Goal: Task Accomplishment & Management: Manage account settings

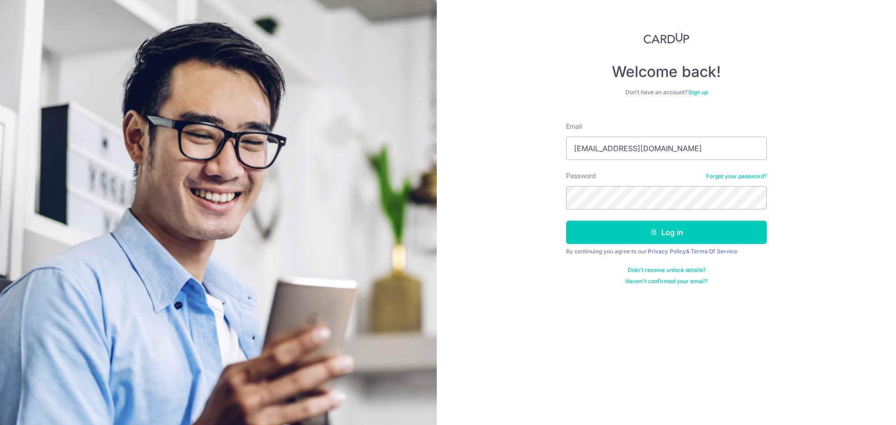
type input "[EMAIL_ADDRESS][DOMAIN_NAME]"
click at [566, 221] on button "Log in" at bounding box center [666, 232] width 201 height 23
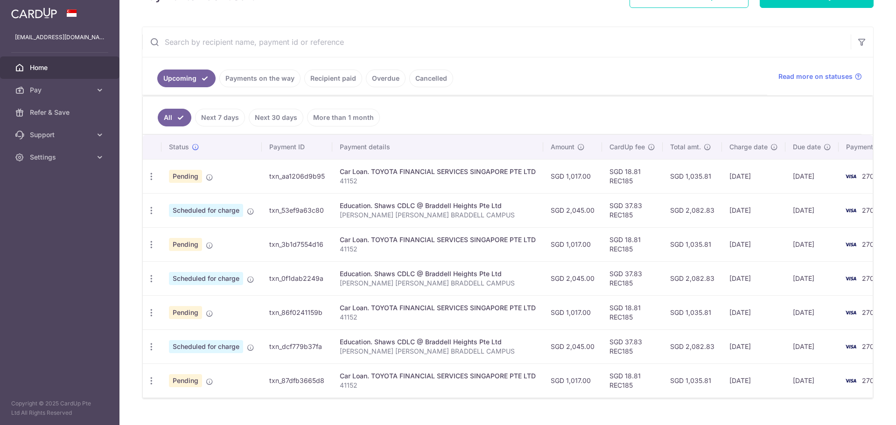
scroll to position [155, 0]
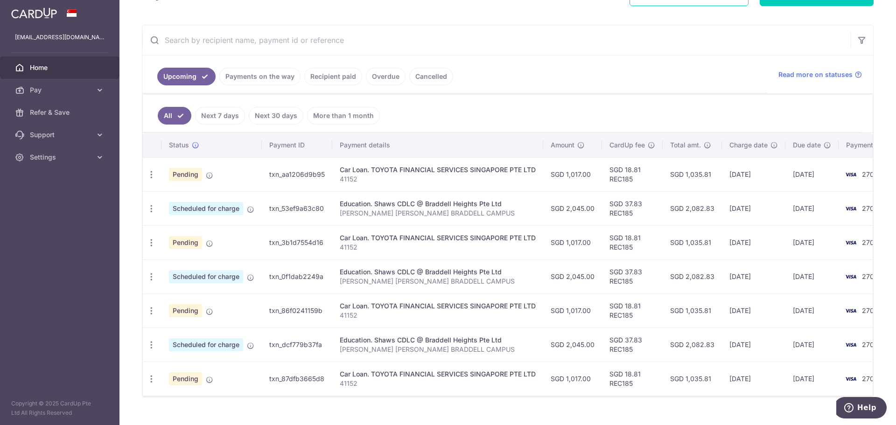
click at [567, 109] on ul "All Next 7 days Next 30 days More than 1 month" at bounding box center [502, 114] width 719 height 38
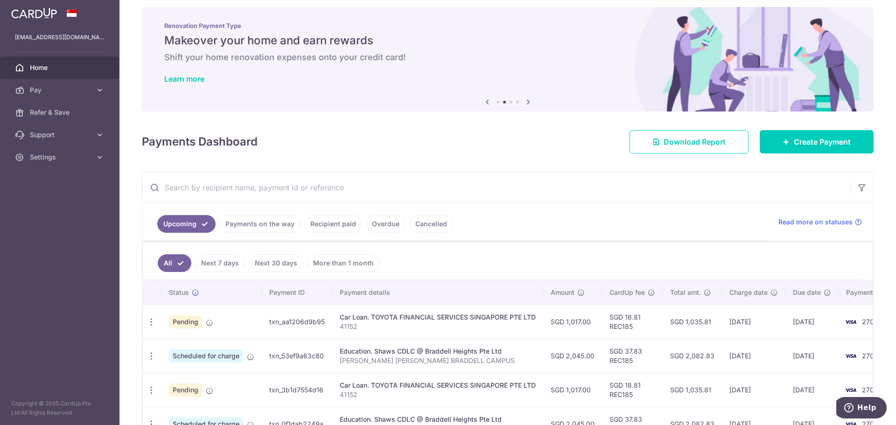
scroll to position [0, 0]
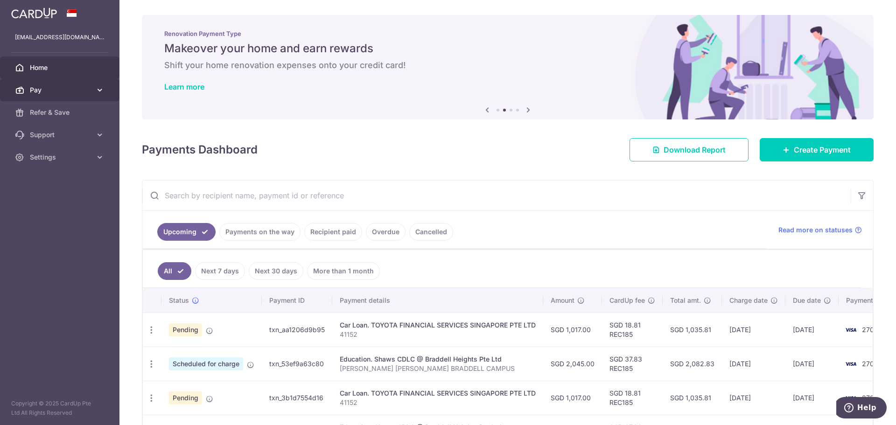
click at [101, 88] on icon at bounding box center [99, 89] width 9 height 9
click at [98, 111] on link "Refer & Save" at bounding box center [60, 112] width 120 height 22
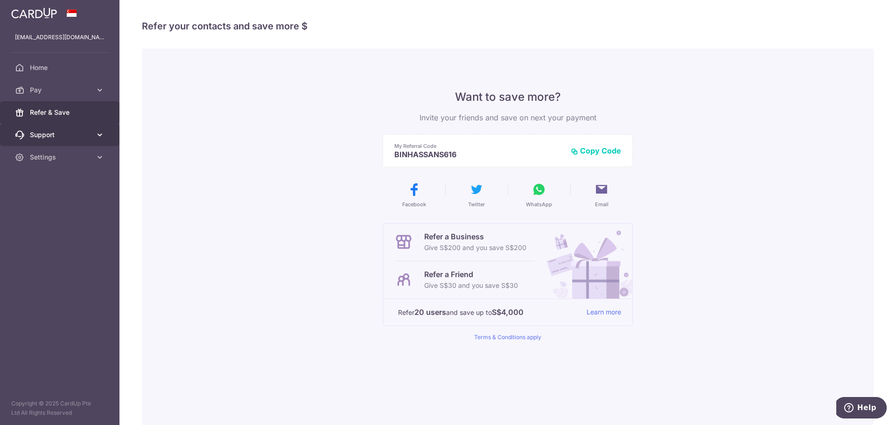
click at [94, 134] on link "Support" at bounding box center [60, 135] width 120 height 22
click at [97, 155] on icon at bounding box center [99, 157] width 9 height 9
click at [39, 275] on aside "sadatbinhassan@hotmail.com Home Pay Payments Recipients Cards Refer & Save Supp…" at bounding box center [60, 212] width 120 height 425
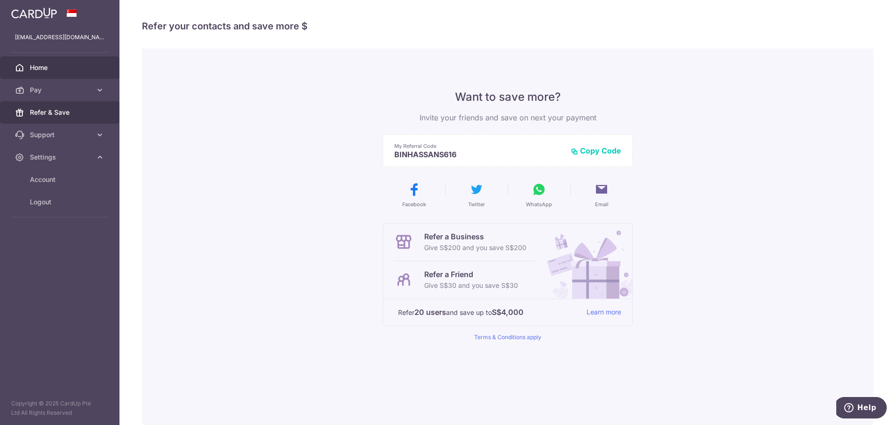
click at [42, 67] on span "Home" at bounding box center [61, 67] width 62 height 9
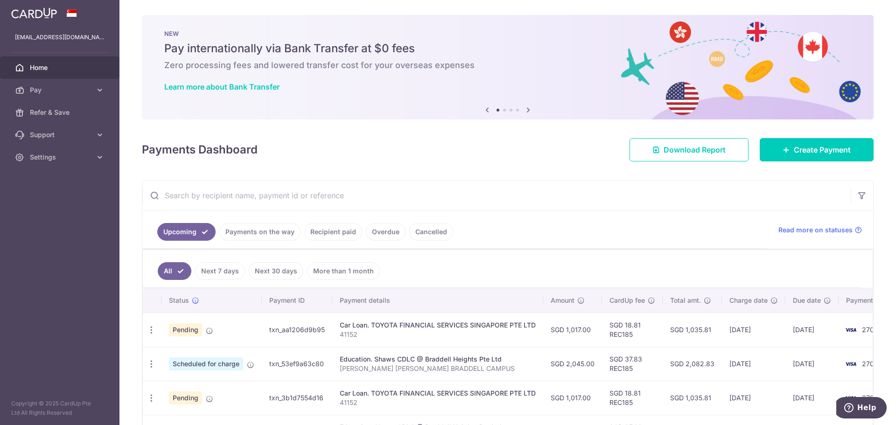
scroll to position [155, 0]
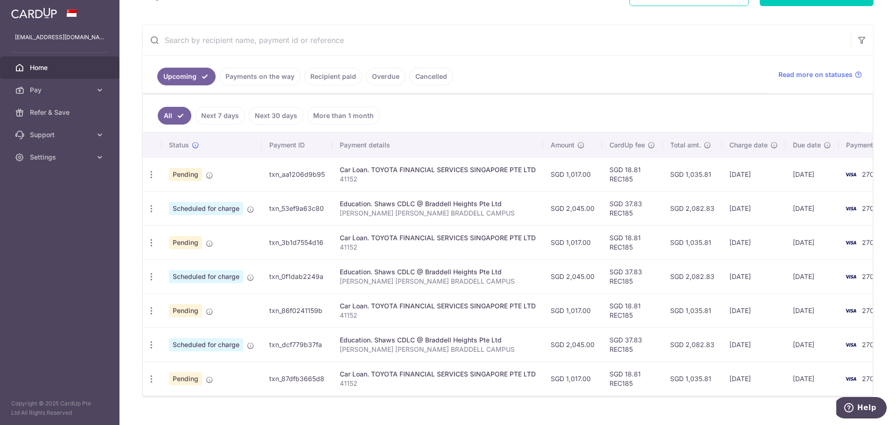
click at [567, 118] on ul "All Next 7 days Next 30 days More than 1 month" at bounding box center [502, 114] width 719 height 38
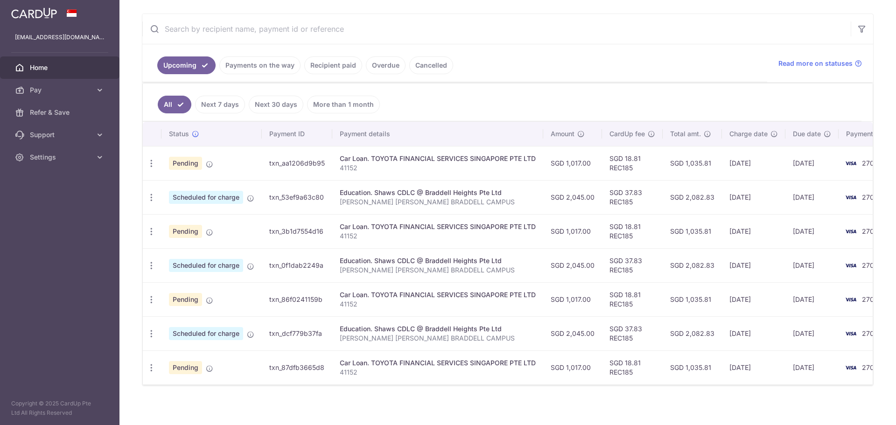
scroll to position [167, 0]
click at [183, 161] on span "Pending" at bounding box center [185, 163] width 33 height 13
click at [149, 162] on icon "button" at bounding box center [152, 164] width 10 height 10
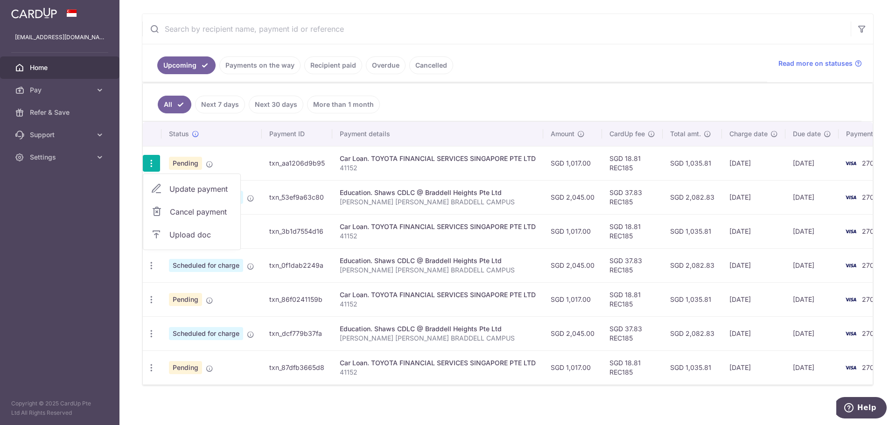
click at [196, 189] on span "Update payment" at bounding box center [200, 188] width 63 height 11
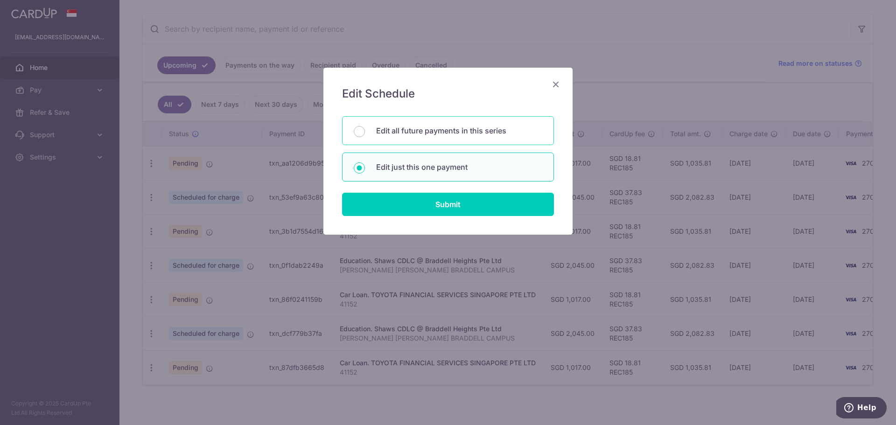
click at [439, 138] on div "Edit all future payments in this series" at bounding box center [448, 130] width 212 height 29
radio input "true"
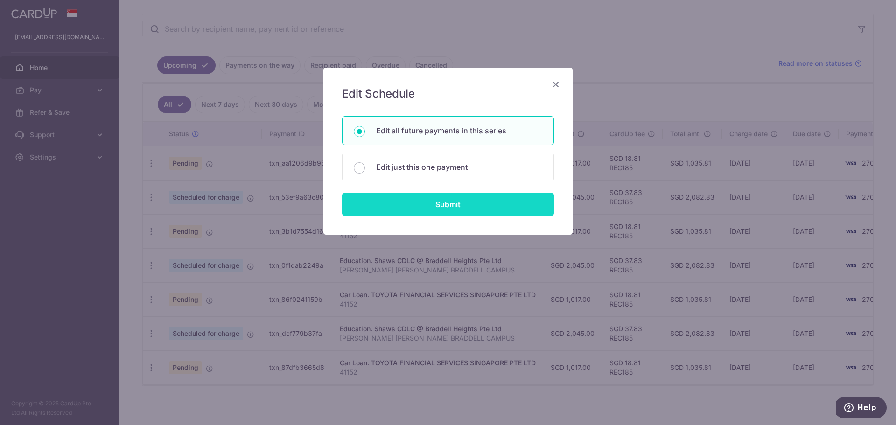
click at [435, 211] on input "Submit" at bounding box center [448, 204] width 212 height 23
radio input "true"
type input "1,017.00"
type input "41152"
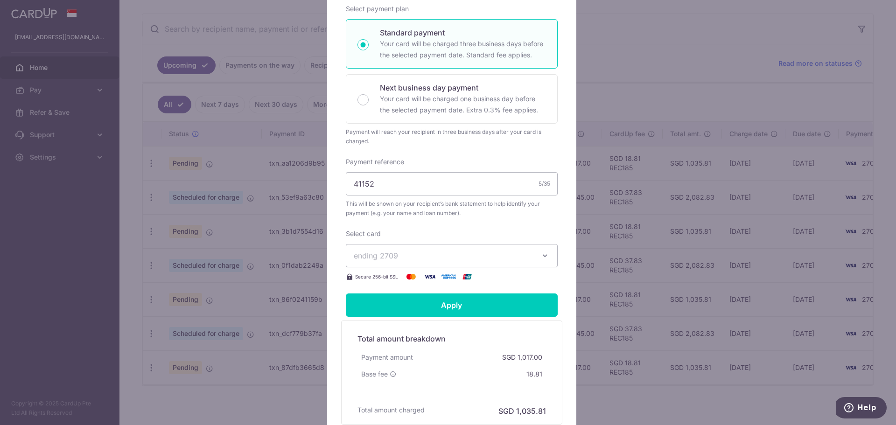
scroll to position [285, 0]
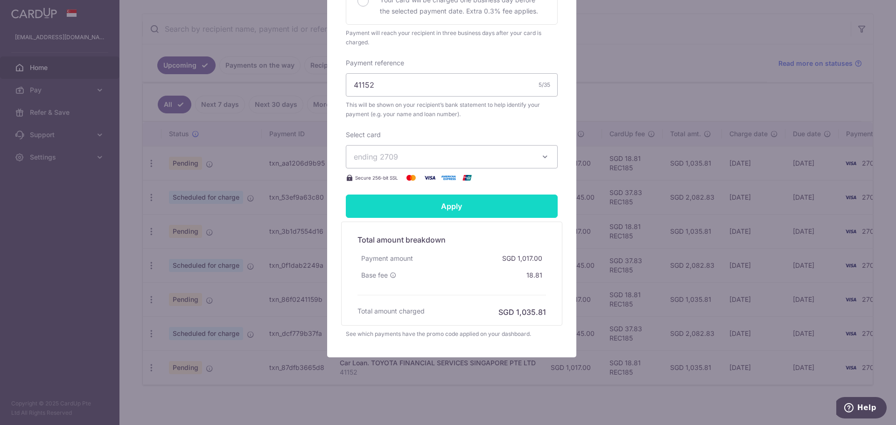
click at [445, 207] on input "Apply" at bounding box center [452, 206] width 212 height 23
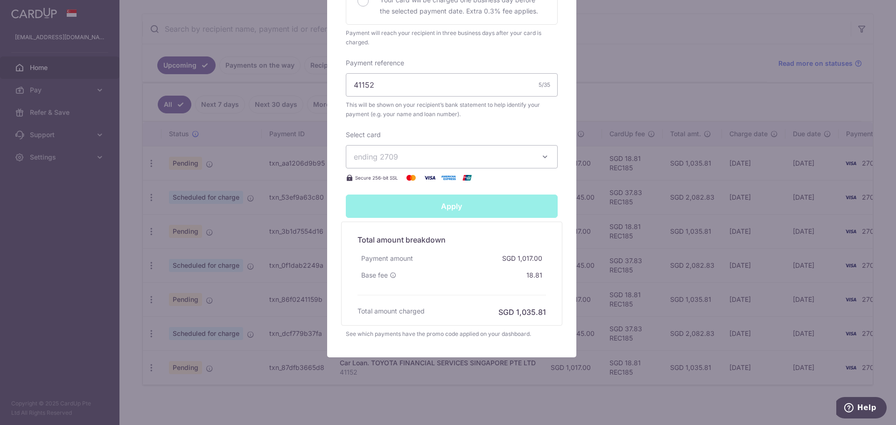
type input "Successfully Applied"
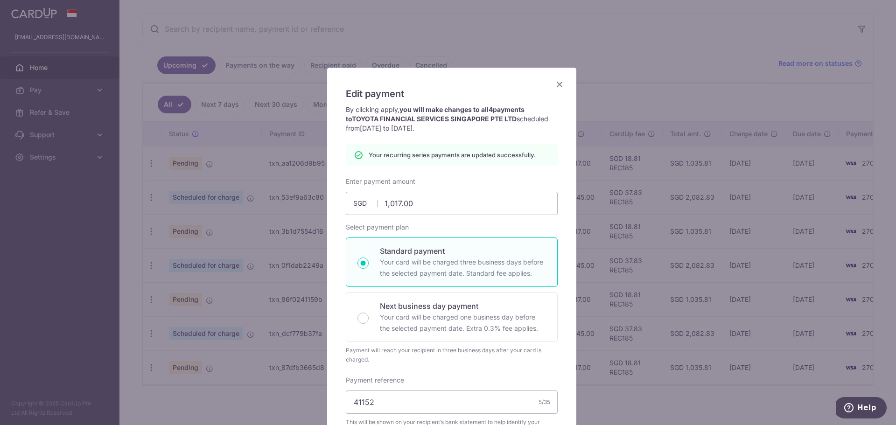
click at [557, 84] on icon "Close" at bounding box center [559, 84] width 11 height 12
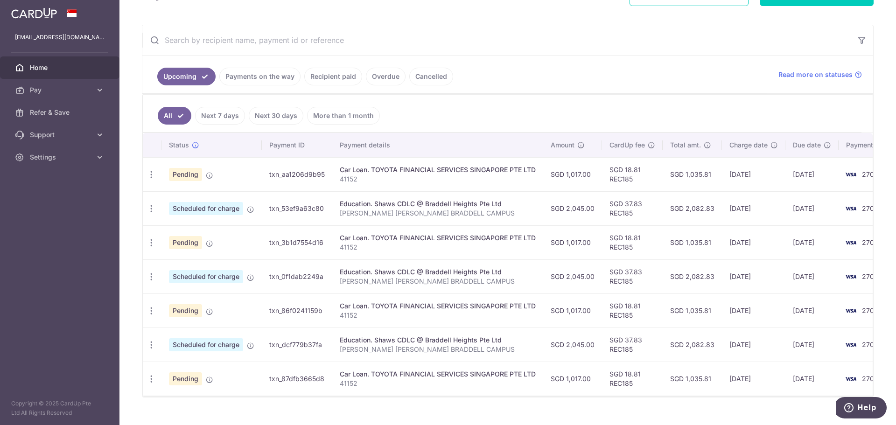
drag, startPoint x: 255, startPoint y: 76, endPoint x: 258, endPoint y: 82, distance: 6.7
click at [258, 82] on link "Payments on the way" at bounding box center [259, 77] width 81 height 18
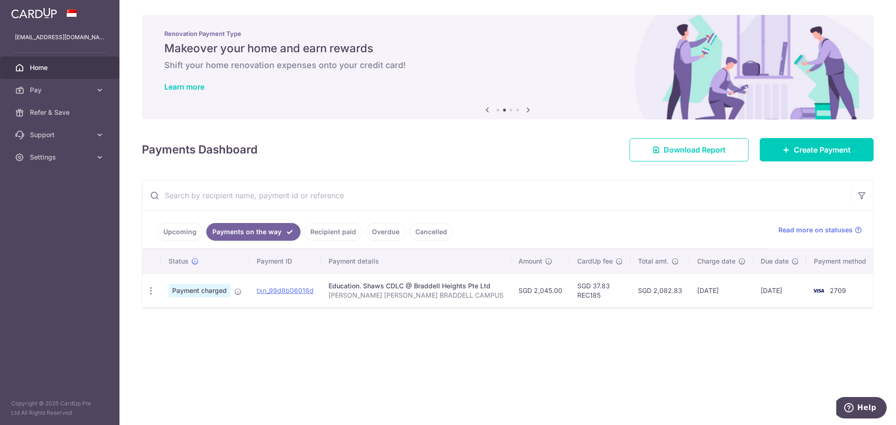
click at [183, 234] on link "Upcoming" at bounding box center [179, 232] width 45 height 18
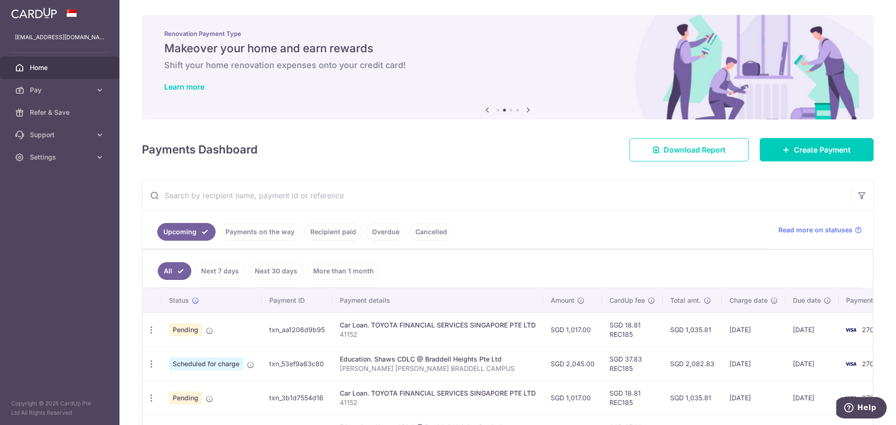
scroll to position [155, 0]
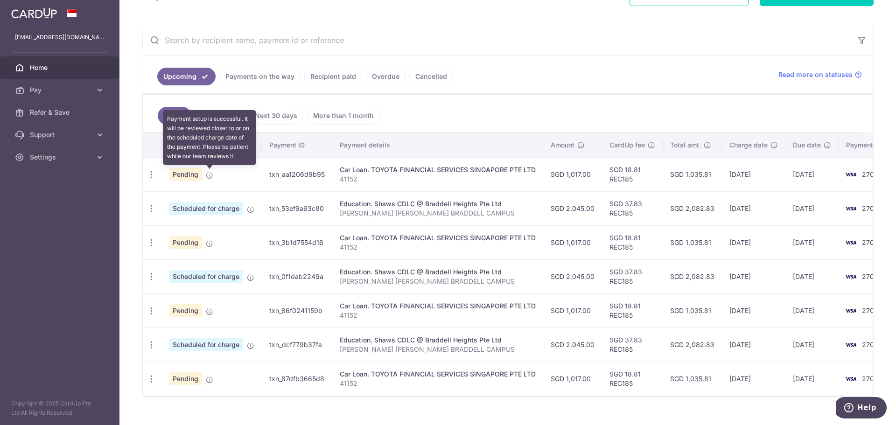
click at [209, 177] on icon at bounding box center [209, 175] width 7 height 7
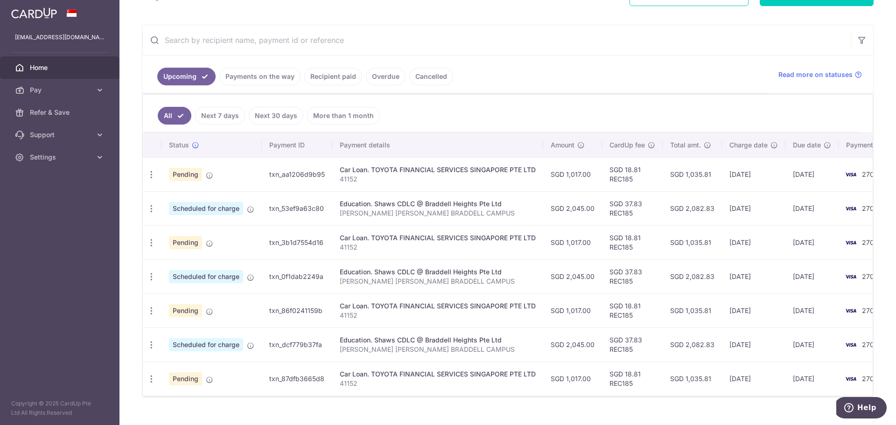
click at [184, 174] on span "Pending" at bounding box center [185, 174] width 33 height 13
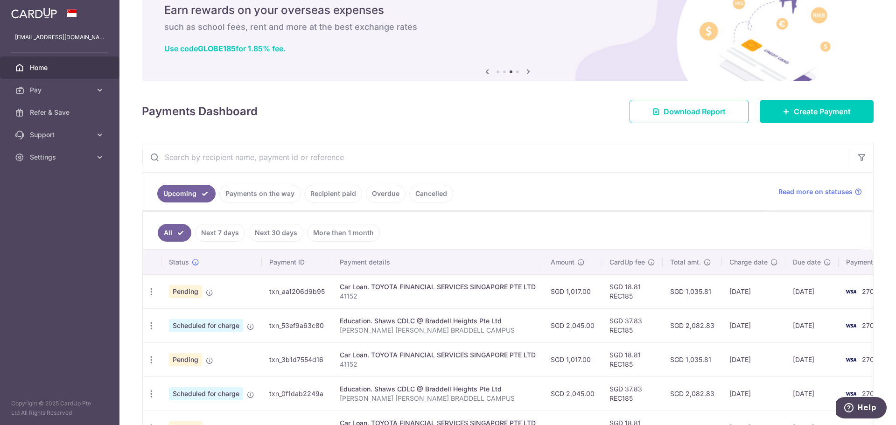
scroll to position [0, 0]
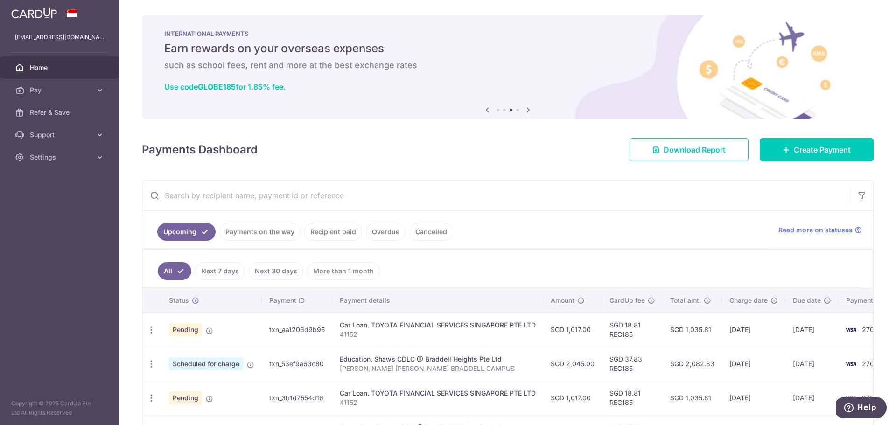
click at [377, 158] on div "Payments Dashboard Download Report Create Payment" at bounding box center [508, 147] width 732 height 27
click at [414, 161] on div "Payments Dashboard Download Report Create Payment" at bounding box center [508, 147] width 732 height 27
click at [516, 263] on ul "All Next 7 days Next 30 days More than 1 month" at bounding box center [502, 269] width 719 height 38
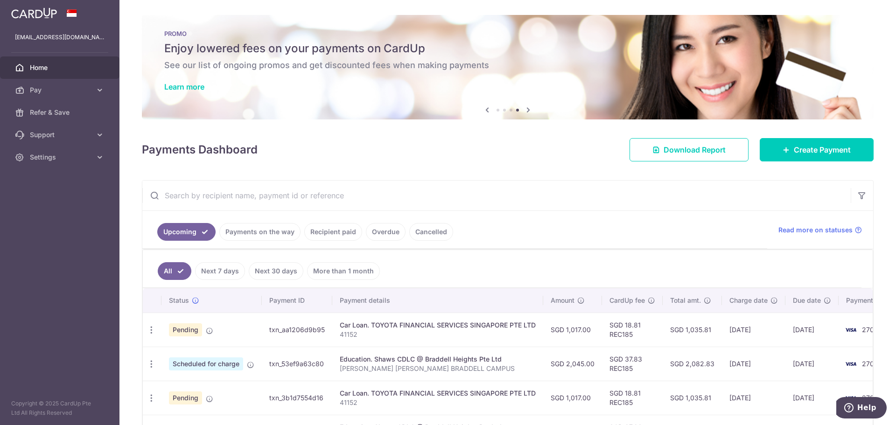
click at [508, 266] on ul "All Next 7 days Next 30 days More than 1 month" at bounding box center [502, 269] width 719 height 38
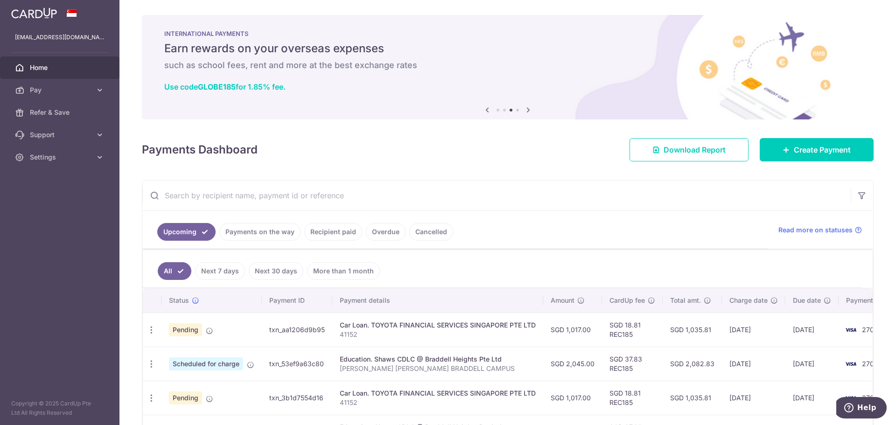
click at [543, 261] on ul "All Next 7 days Next 30 days More than 1 month" at bounding box center [502, 269] width 719 height 38
click at [445, 160] on div "Payments Dashboard Download Report Create Payment" at bounding box center [508, 147] width 732 height 27
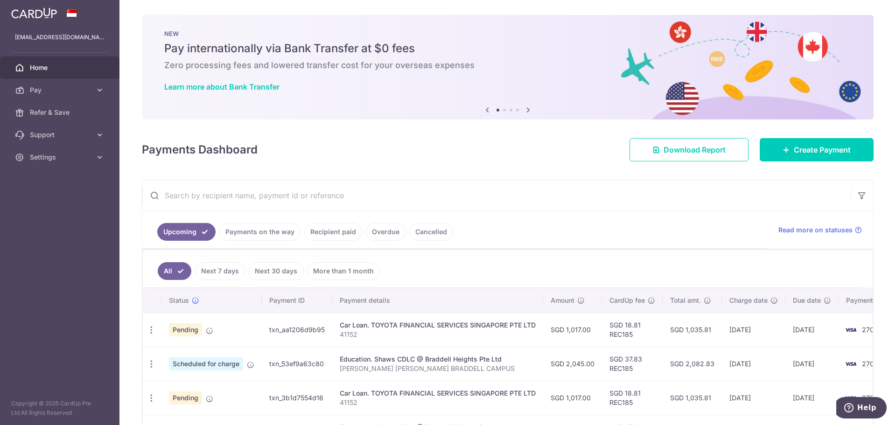
click at [273, 234] on link "Payments on the way" at bounding box center [259, 232] width 81 height 18
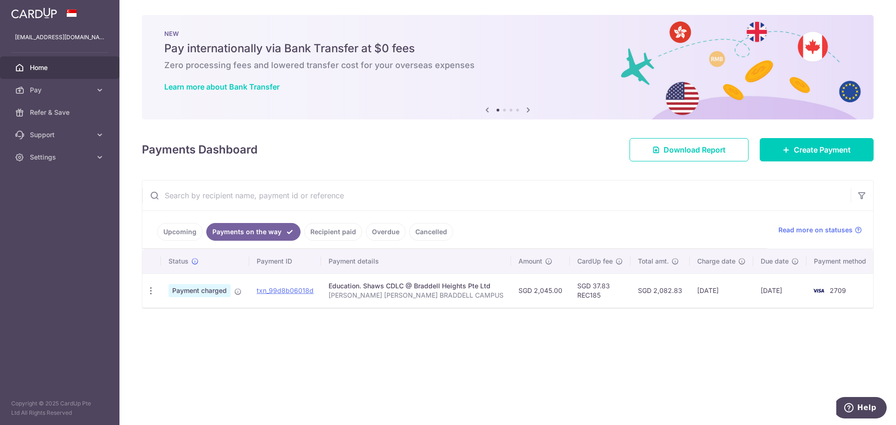
click at [174, 235] on link "Upcoming" at bounding box center [179, 232] width 45 height 18
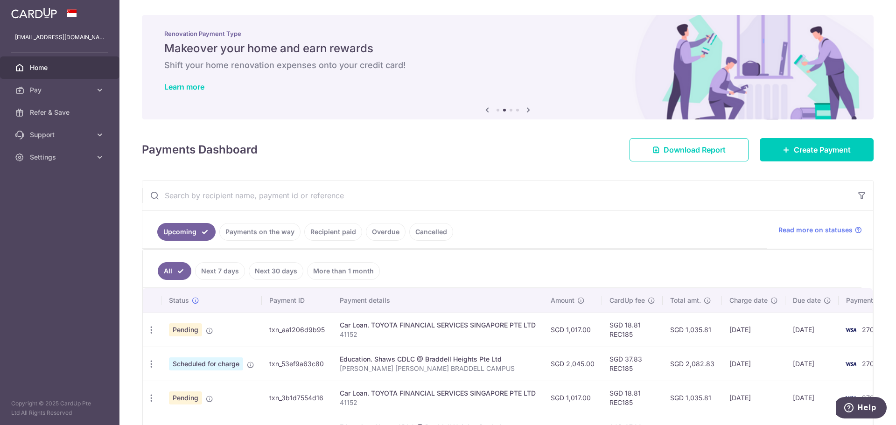
click at [619, 270] on ul "All Next 7 days Next 30 days More than 1 month" at bounding box center [502, 269] width 719 height 38
